Goal: Task Accomplishment & Management: Use online tool/utility

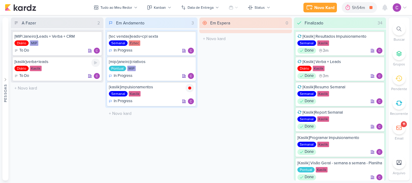
scroll to position [728, 0]
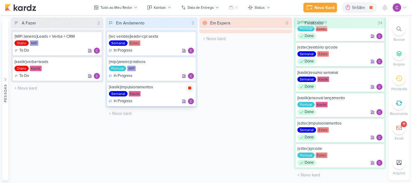
click at [189, 89] on icon at bounding box center [189, 87] width 3 height 3
click at [360, 7] on div "5h58m" at bounding box center [367, 8] width 15 height 6
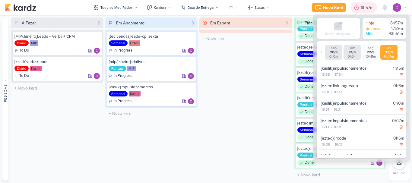
click at [360, 7] on div "6h57m" at bounding box center [367, 8] width 14 height 6
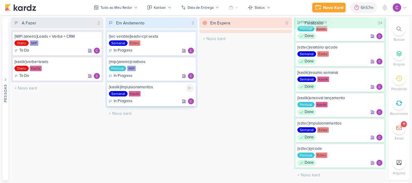
click at [169, 93] on div "Semanal Kaslik" at bounding box center [151, 94] width 85 height 6
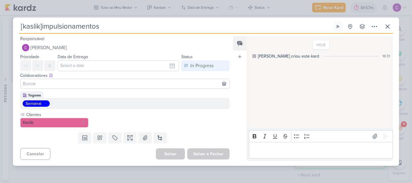
click at [273, 10] on div "[kaslik]impulsionamentos Criado por mim" at bounding box center [206, 91] width 412 height 183
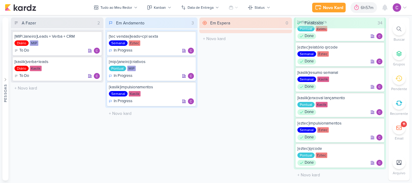
click at [397, 29] on icon at bounding box center [398, 29] width 5 height 5
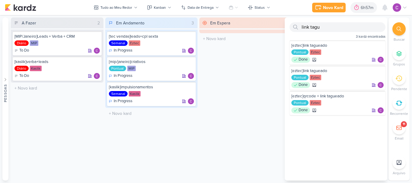
drag, startPoint x: 253, startPoint y: 55, endPoint x: 284, endPoint y: 54, distance: 31.0
click at [253, 55] on div "Em Espera 0 O título do kard deve ter menos que 100 caracteres" at bounding box center [245, 98] width 92 height 163
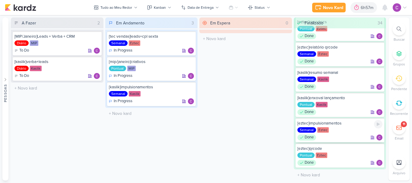
click at [379, 126] on div at bounding box center [378, 124] width 8 height 8
click at [230, 135] on div "Em Espera 0 O título do kard deve ter menos que 100 caracteres" at bounding box center [245, 98] width 92 height 163
click at [360, 7] on div "7h5m" at bounding box center [360, 8] width 12 height 6
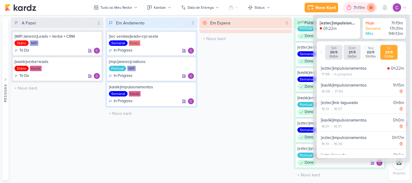
click at [370, 8] on icon at bounding box center [370, 7] width 3 height 3
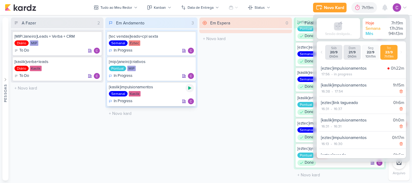
click at [187, 87] on icon at bounding box center [189, 88] width 5 height 5
click at [188, 87] on icon at bounding box center [189, 87] width 3 height 3
click at [365, 8] on div "7h26m" at bounding box center [367, 8] width 14 height 6
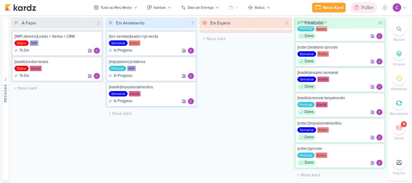
click at [365, 8] on div "7h26m" at bounding box center [367, 8] width 14 height 6
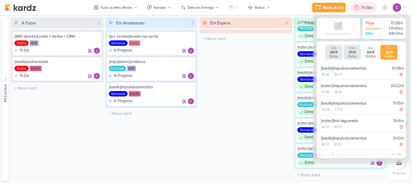
click at [365, 8] on div "7h38m" at bounding box center [367, 8] width 14 height 6
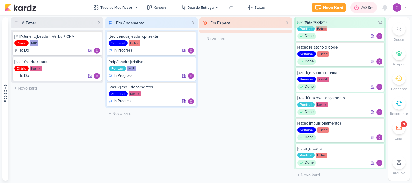
click at [365, 7] on div "7h38m" at bounding box center [367, 8] width 14 height 6
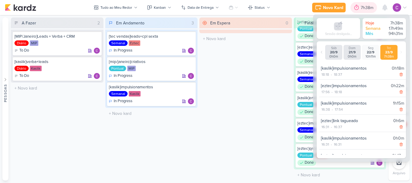
click at [365, 8] on div "7h38m" at bounding box center [367, 8] width 14 height 6
